Goal: Share content: Share content

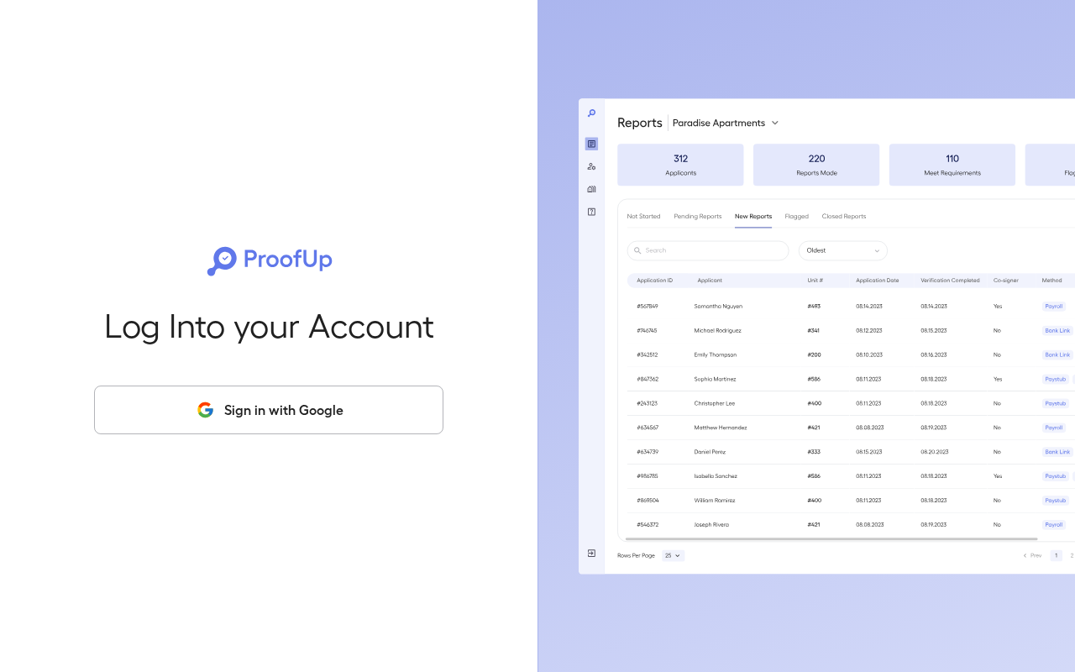
click at [279, 419] on button "Sign in with Google" at bounding box center [269, 410] width 350 height 49
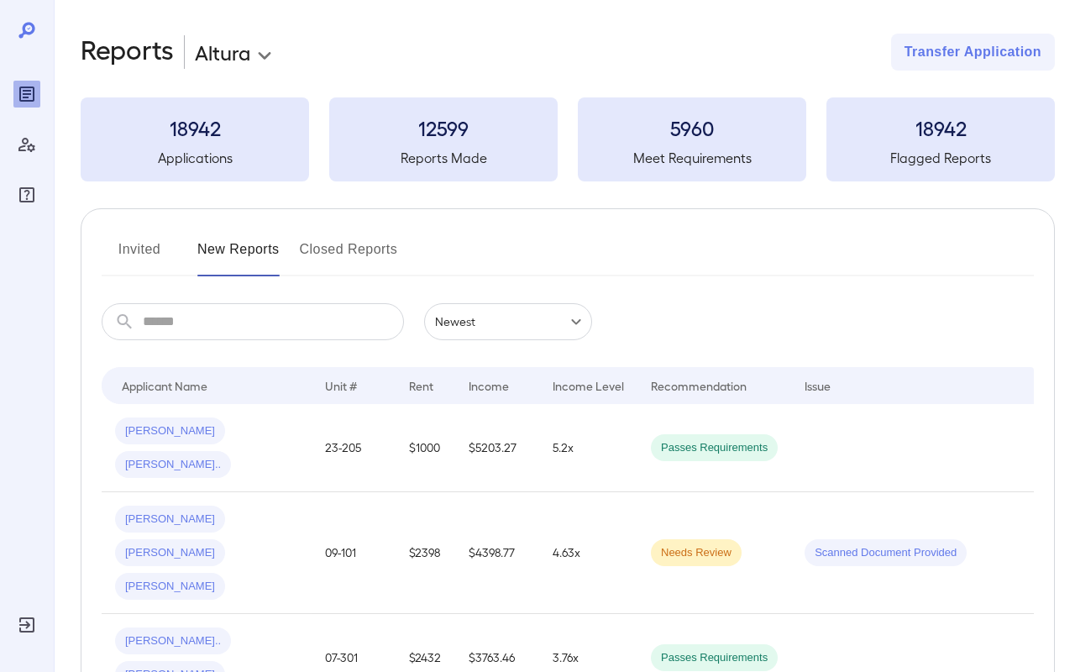
click at [145, 250] on button "Invited" at bounding box center [140, 256] width 76 height 40
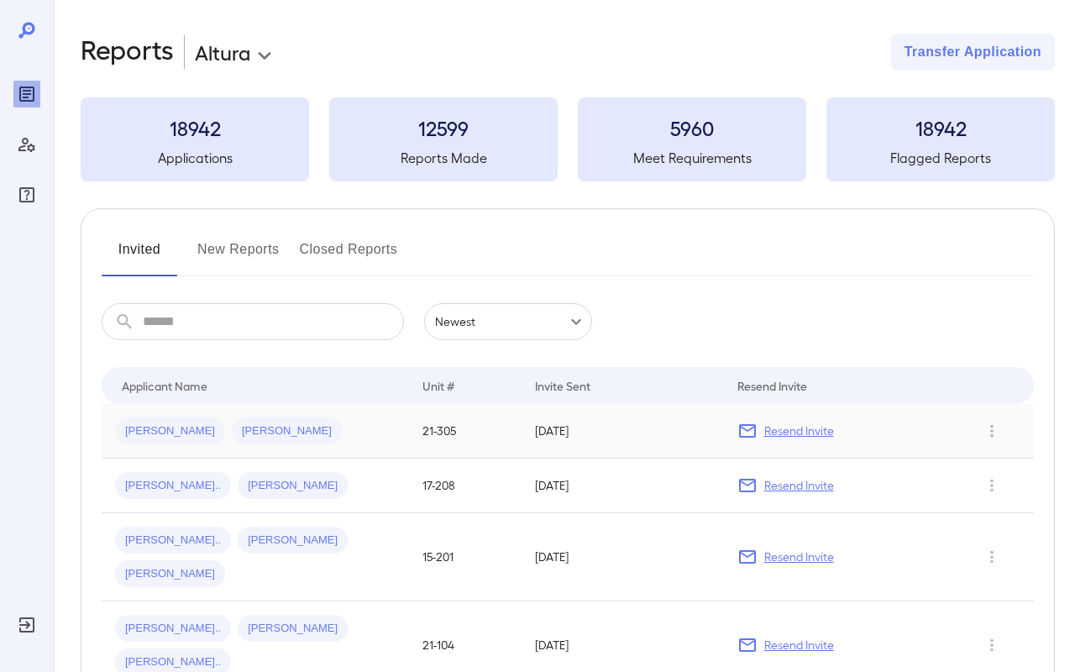
click at [283, 437] on div "[PERSON_NAME] [PERSON_NAME]" at bounding box center [255, 431] width 281 height 27
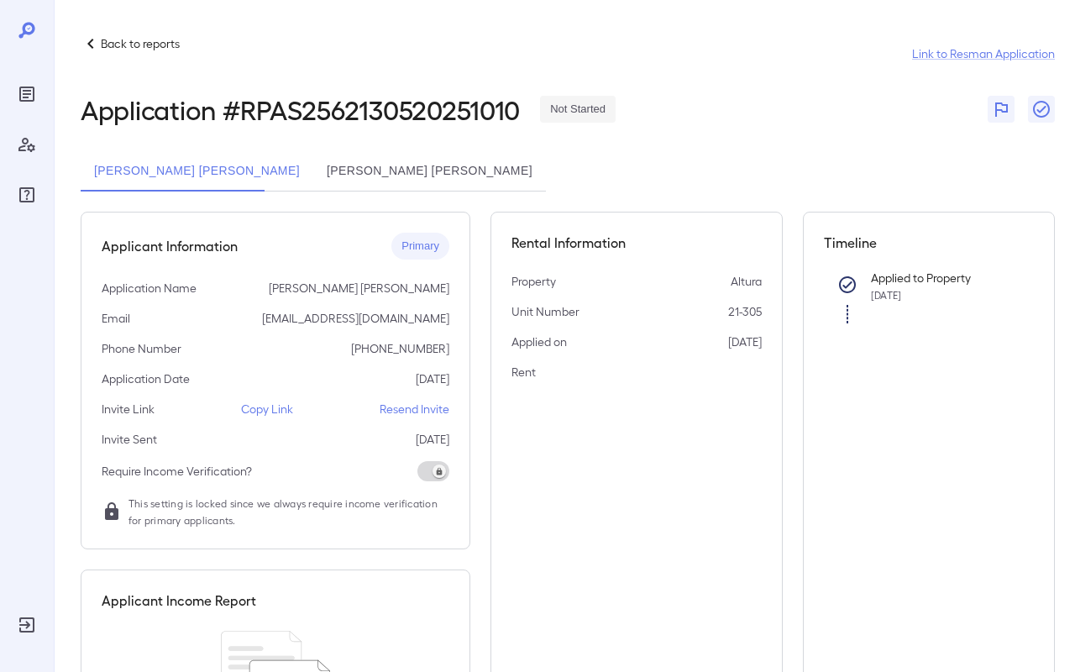
click at [270, 409] on p "Copy Link" at bounding box center [267, 409] width 52 height 17
click at [27, 88] on icon "Reports" at bounding box center [27, 94] width 20 height 20
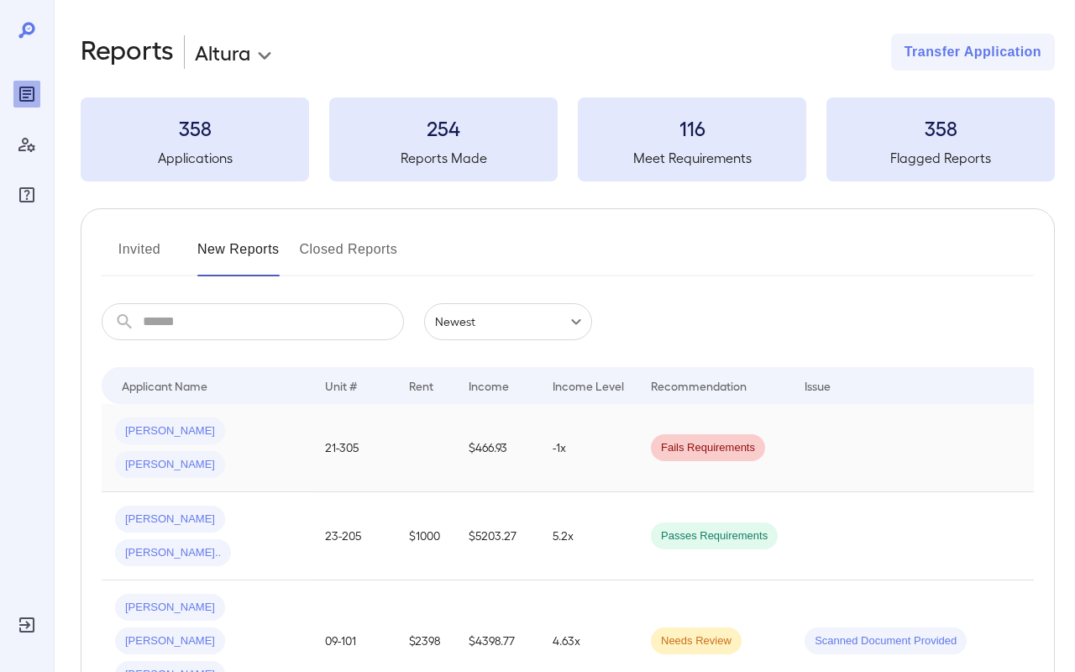
click at [262, 438] on div "[PERSON_NAME] [PERSON_NAME]" at bounding box center [206, 448] width 183 height 60
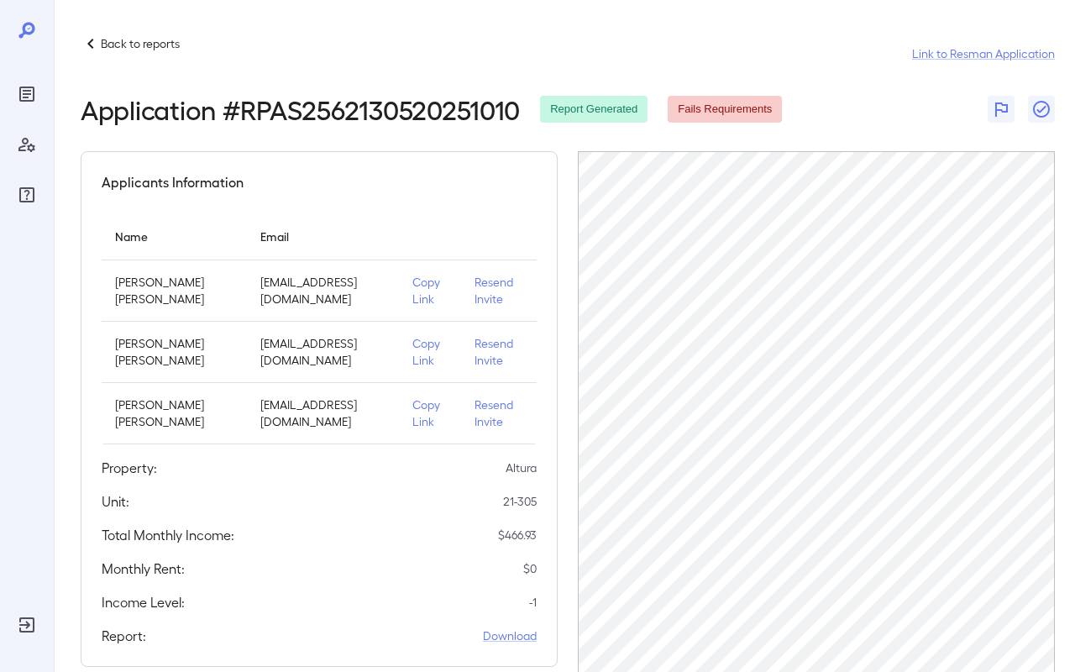
click at [413, 292] on p "Copy Link" at bounding box center [430, 291] width 35 height 34
click at [413, 295] on p "Copy Link" at bounding box center [430, 291] width 35 height 34
click at [150, 50] on p "Back to reports" at bounding box center [140, 43] width 79 height 17
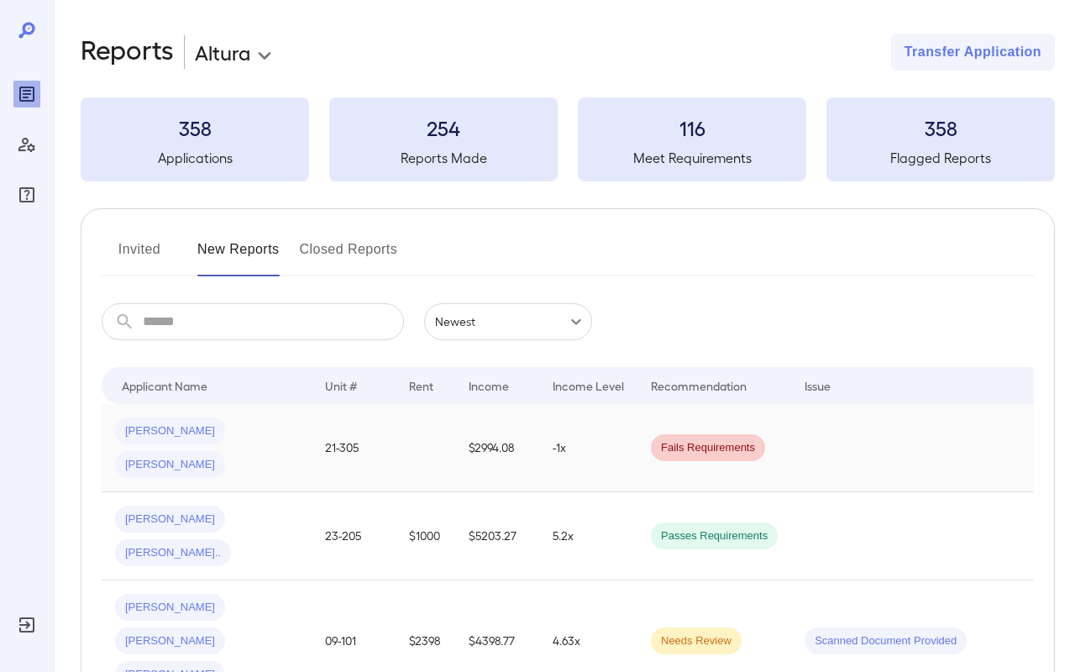
click at [275, 438] on div "[PERSON_NAME] [PERSON_NAME]" at bounding box center [206, 448] width 183 height 60
